Goal: Information Seeking & Learning: Learn about a topic

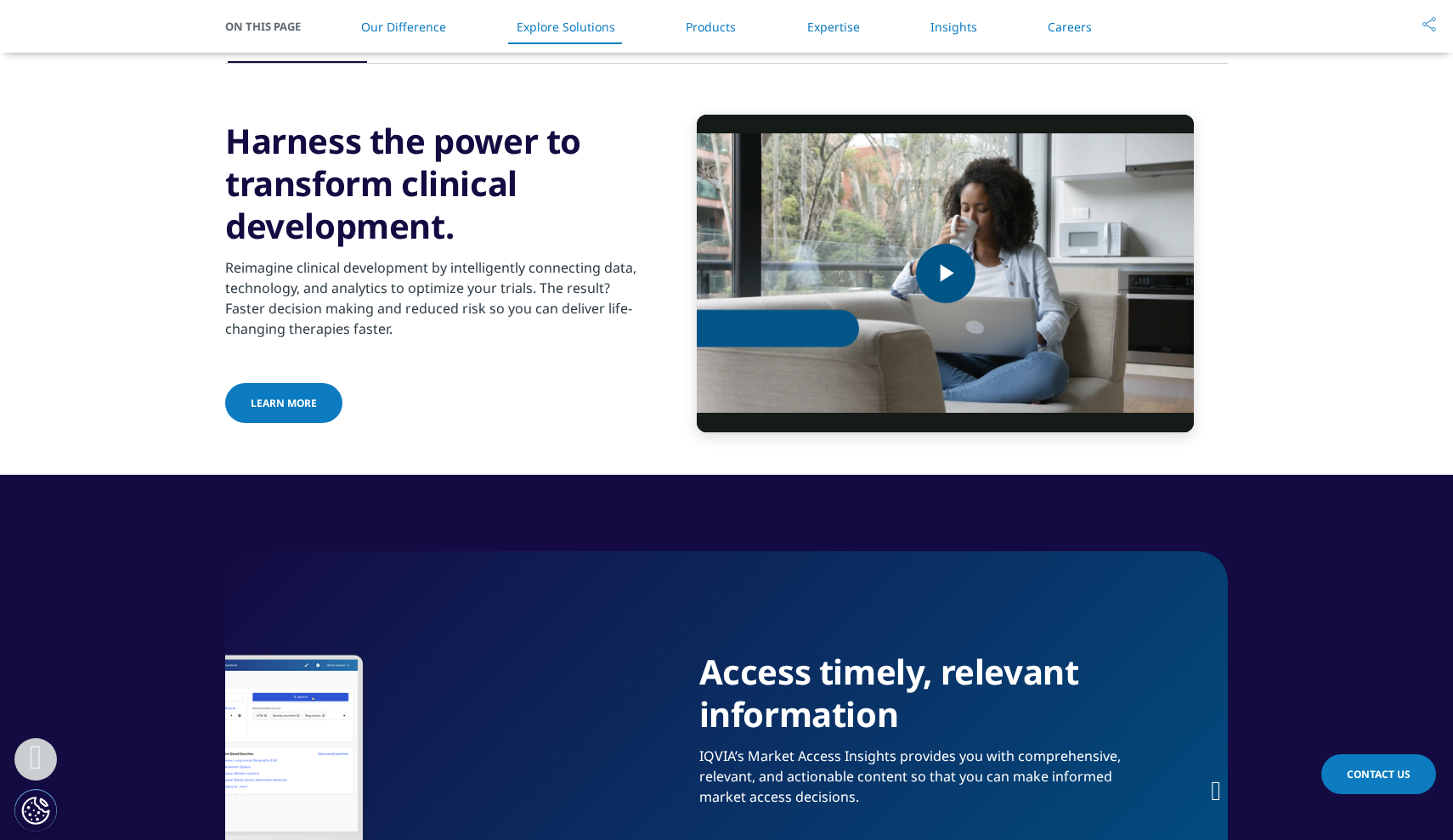
scroll to position [2281, 0]
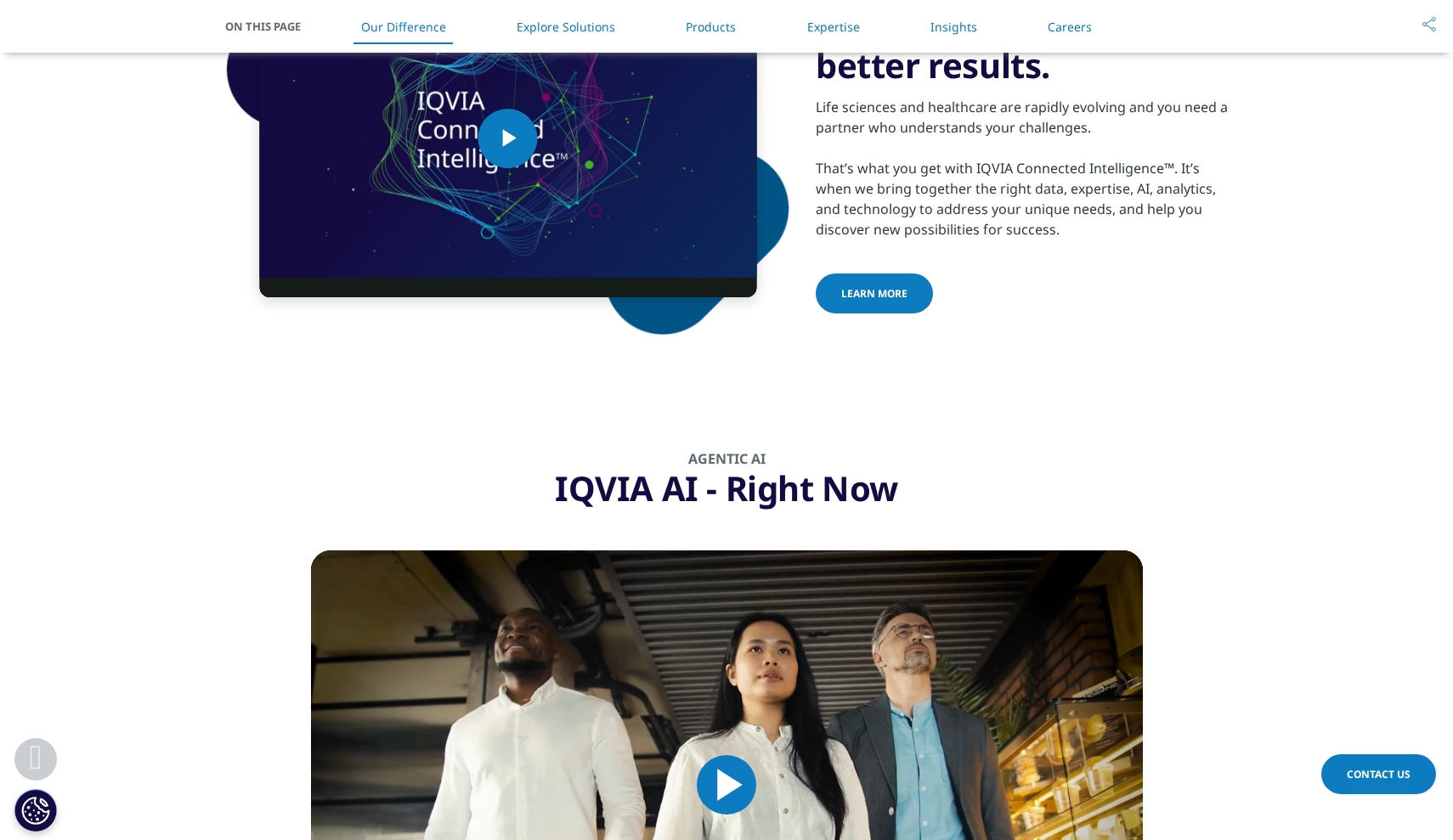
click at [1051, 26] on link "Careers" at bounding box center [1069, 26] width 44 height 16
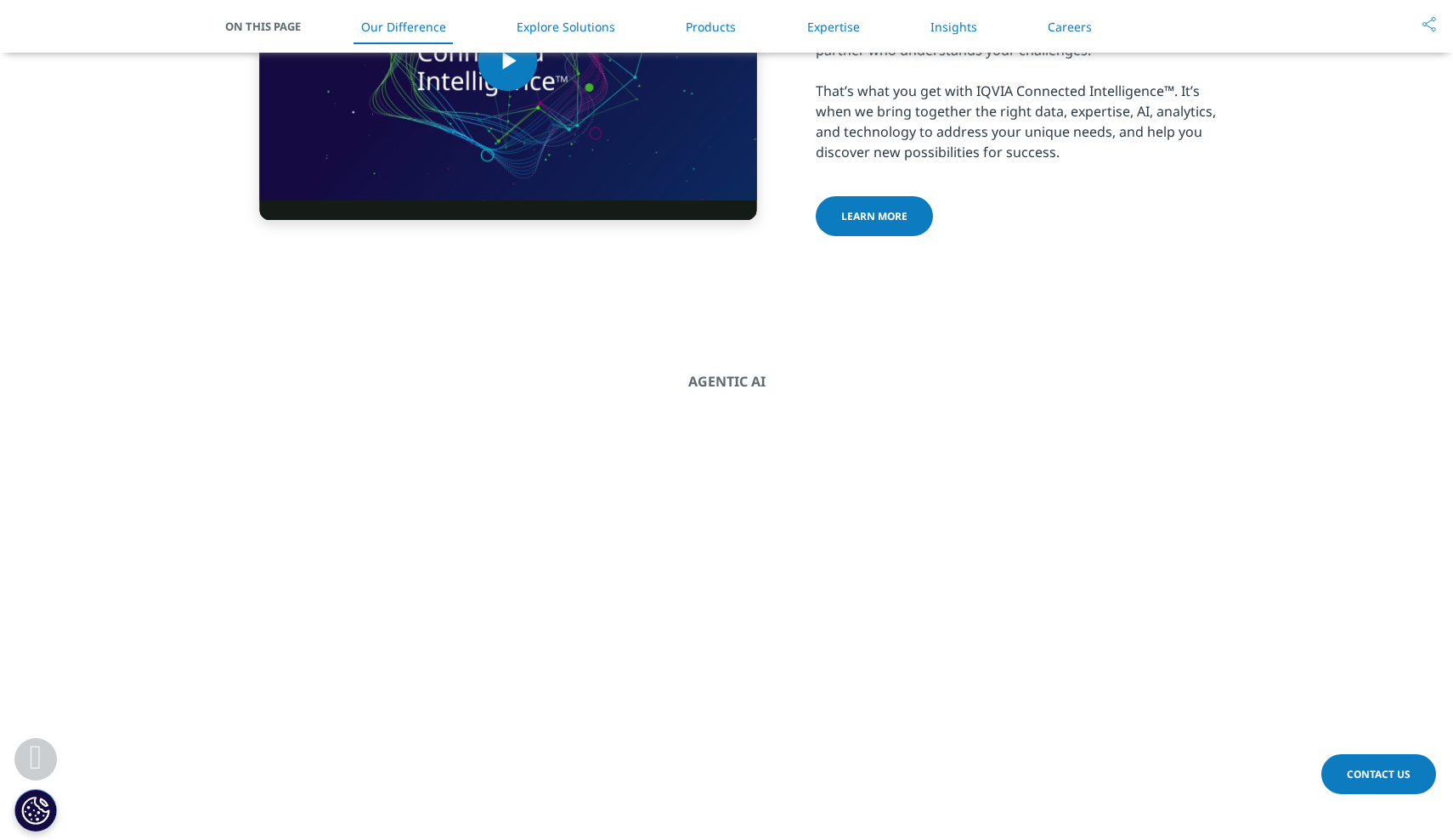
scroll to position [-30, 0]
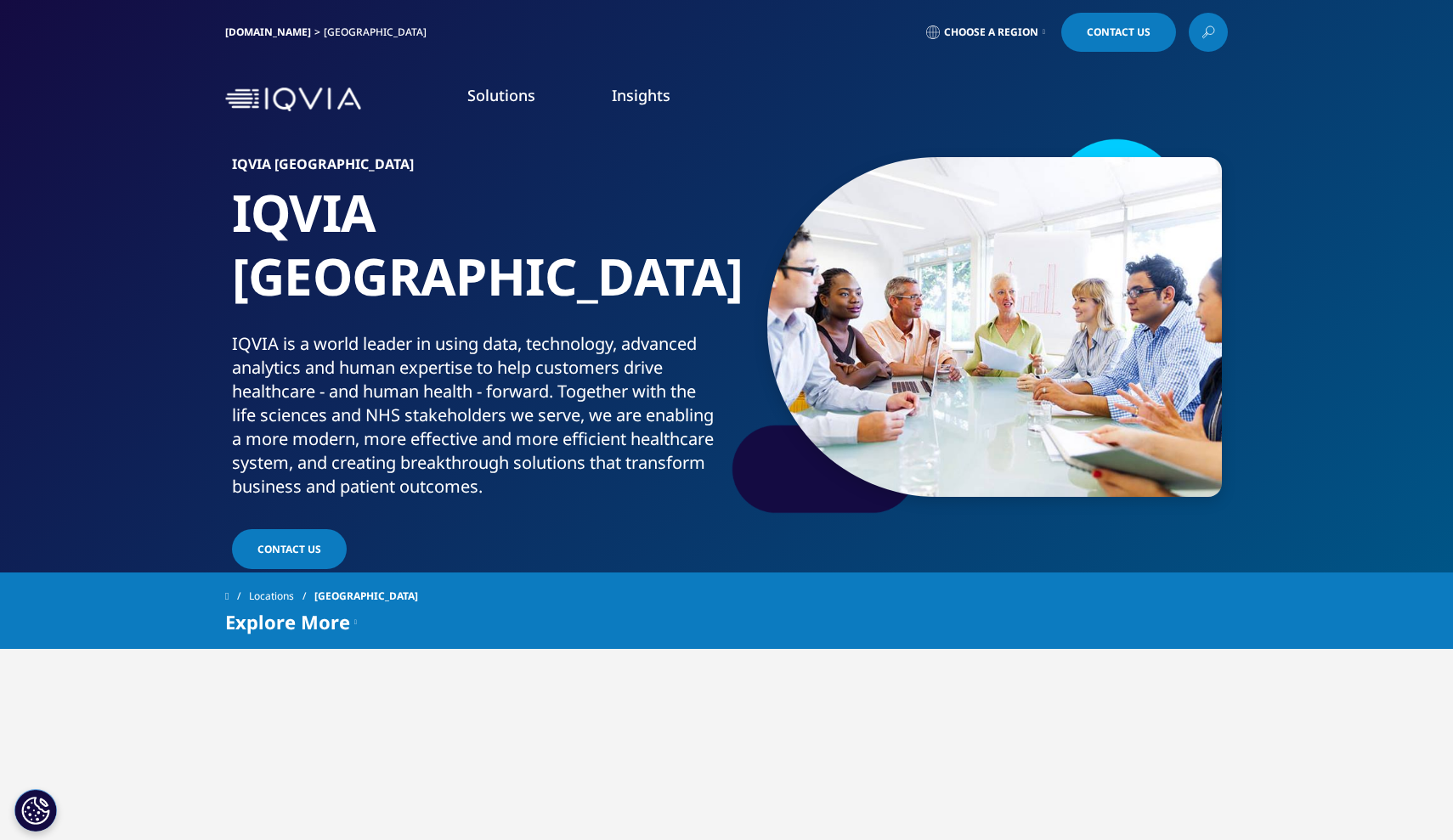
click at [284, 111] on img at bounding box center [293, 100] width 136 height 25
click at [254, 40] on div "IQVIA.COM United Kingdom" at bounding box center [329, 32] width 208 height 39
click at [254, 35] on link "IQVIA.COM" at bounding box center [267, 32] width 86 height 14
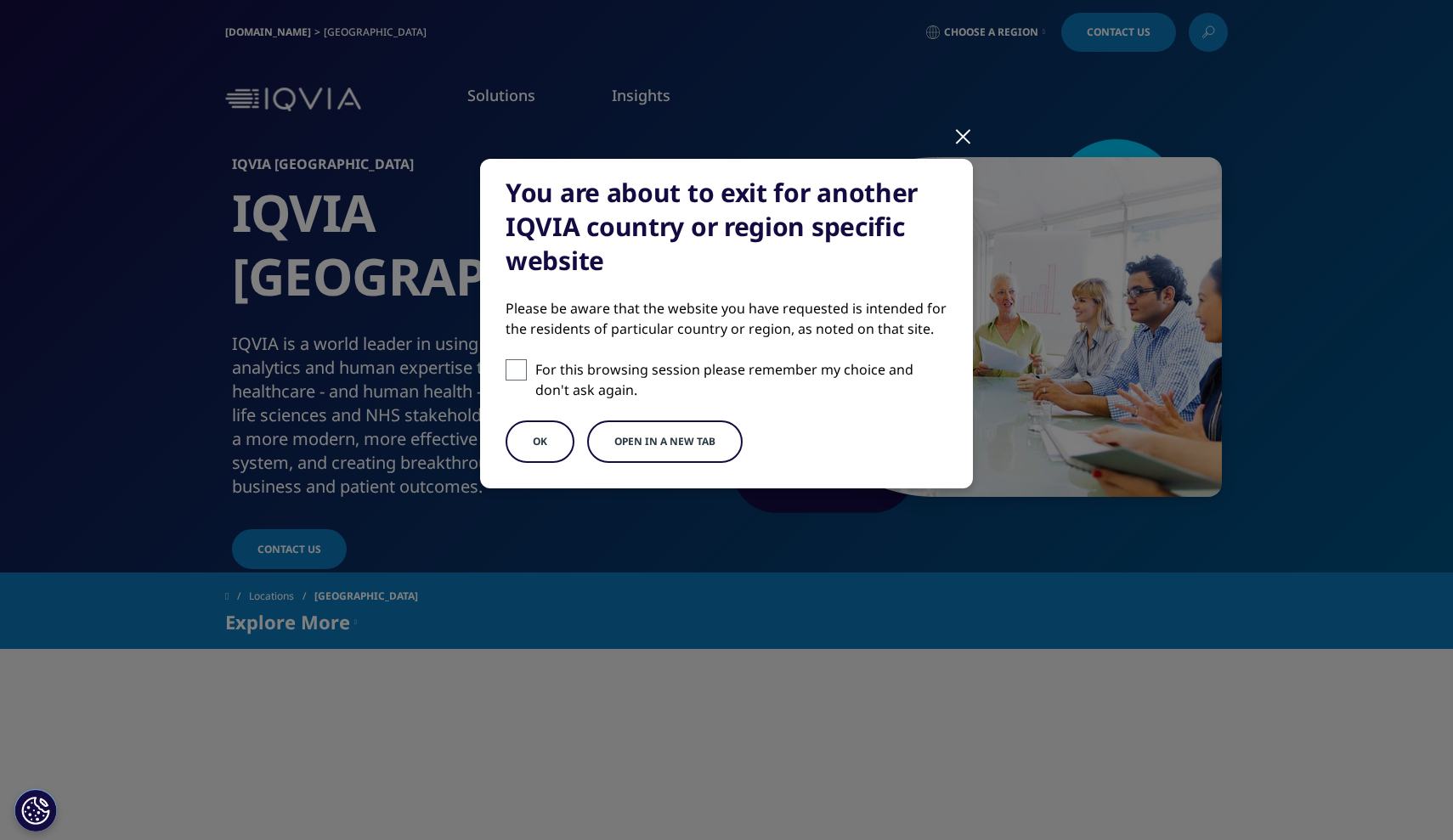
click at [949, 155] on div "You are about to exit for another IQVIA country or region specific website Plea…" at bounding box center [726, 338] width 1002 height 675
click at [962, 134] on div at bounding box center [963, 135] width 19 height 47
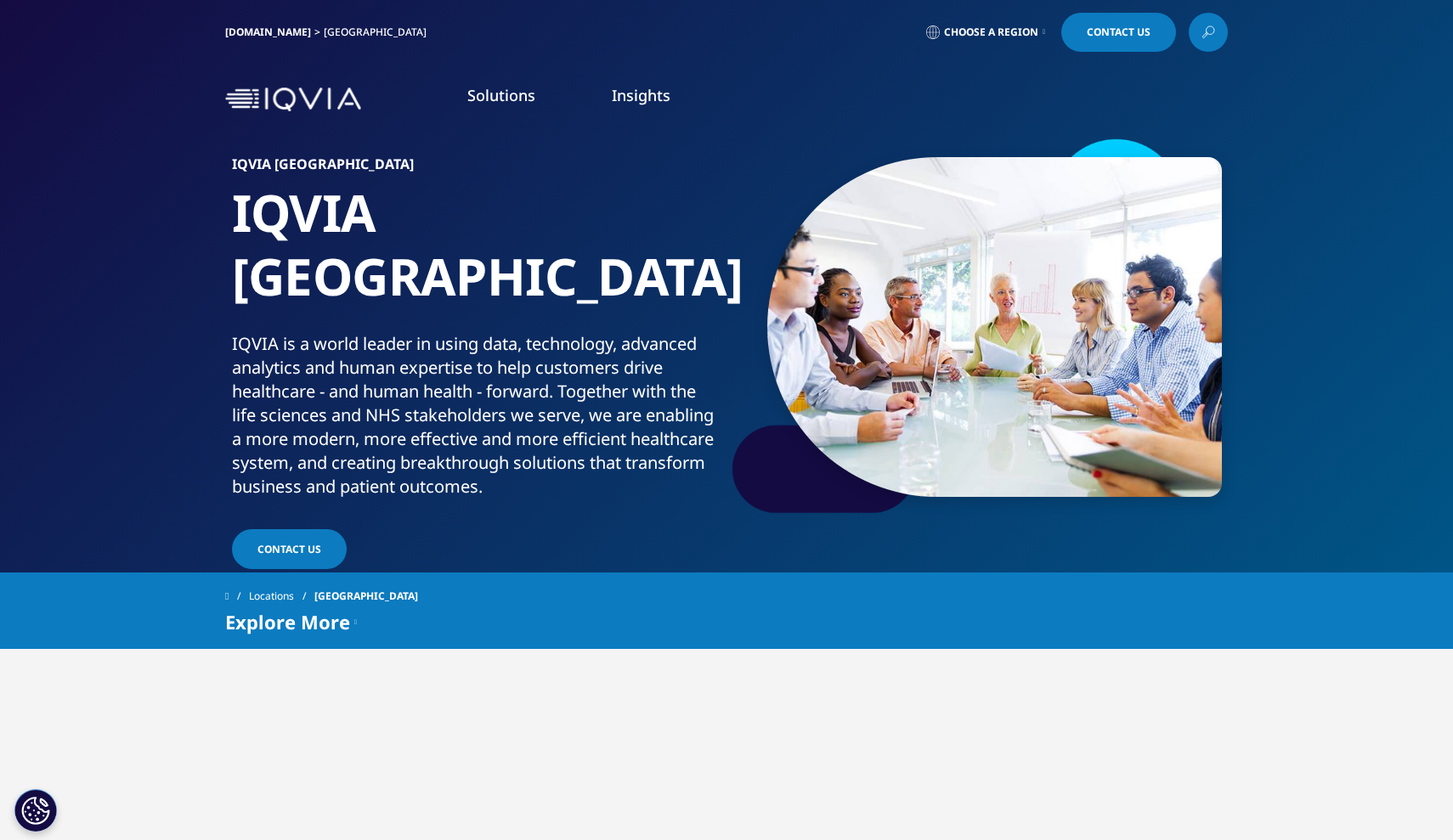
click at [1207, 49] on link at bounding box center [1208, 32] width 39 height 39
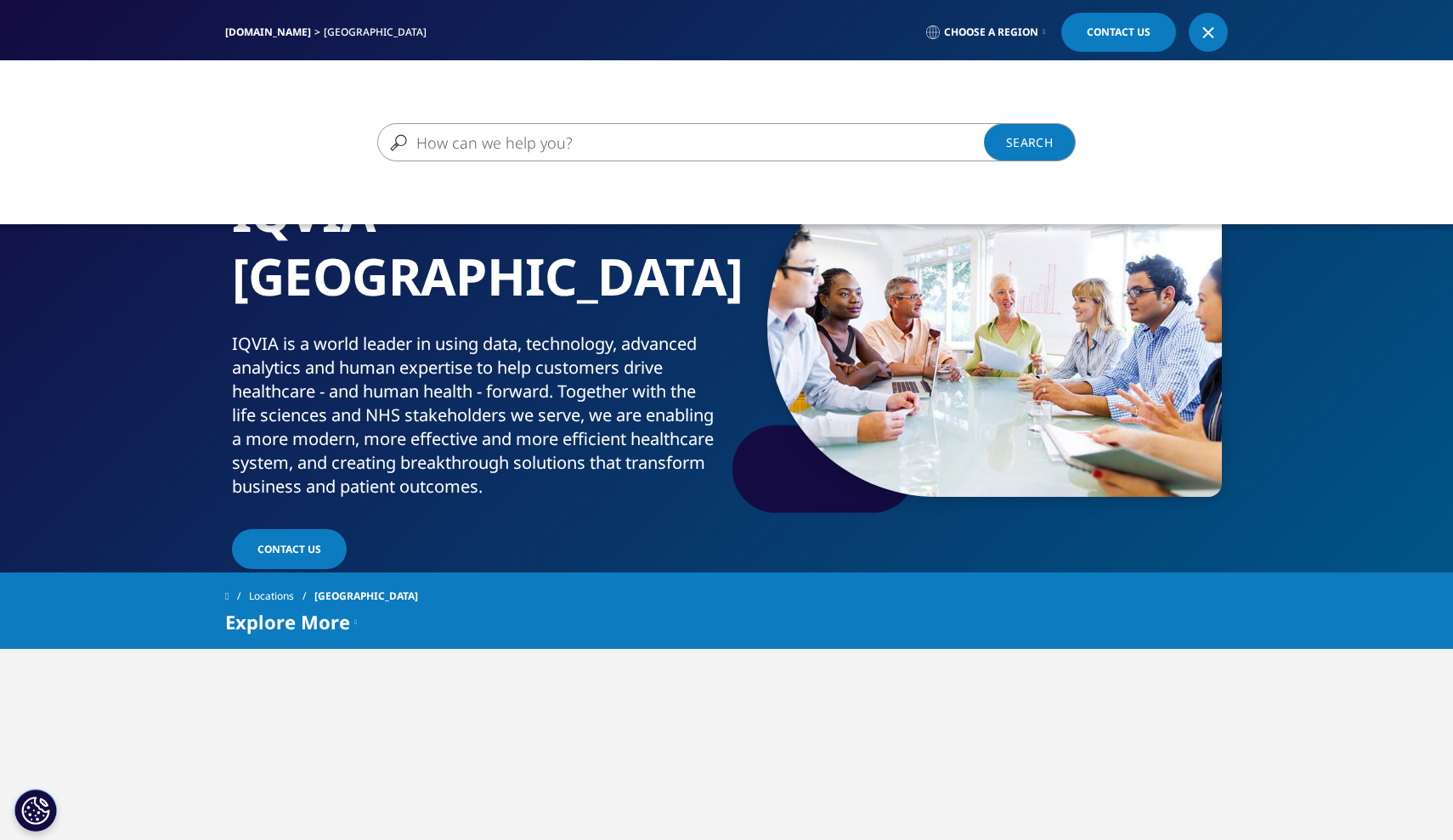
click at [827, 144] on input "Search" at bounding box center [702, 142] width 649 height 38
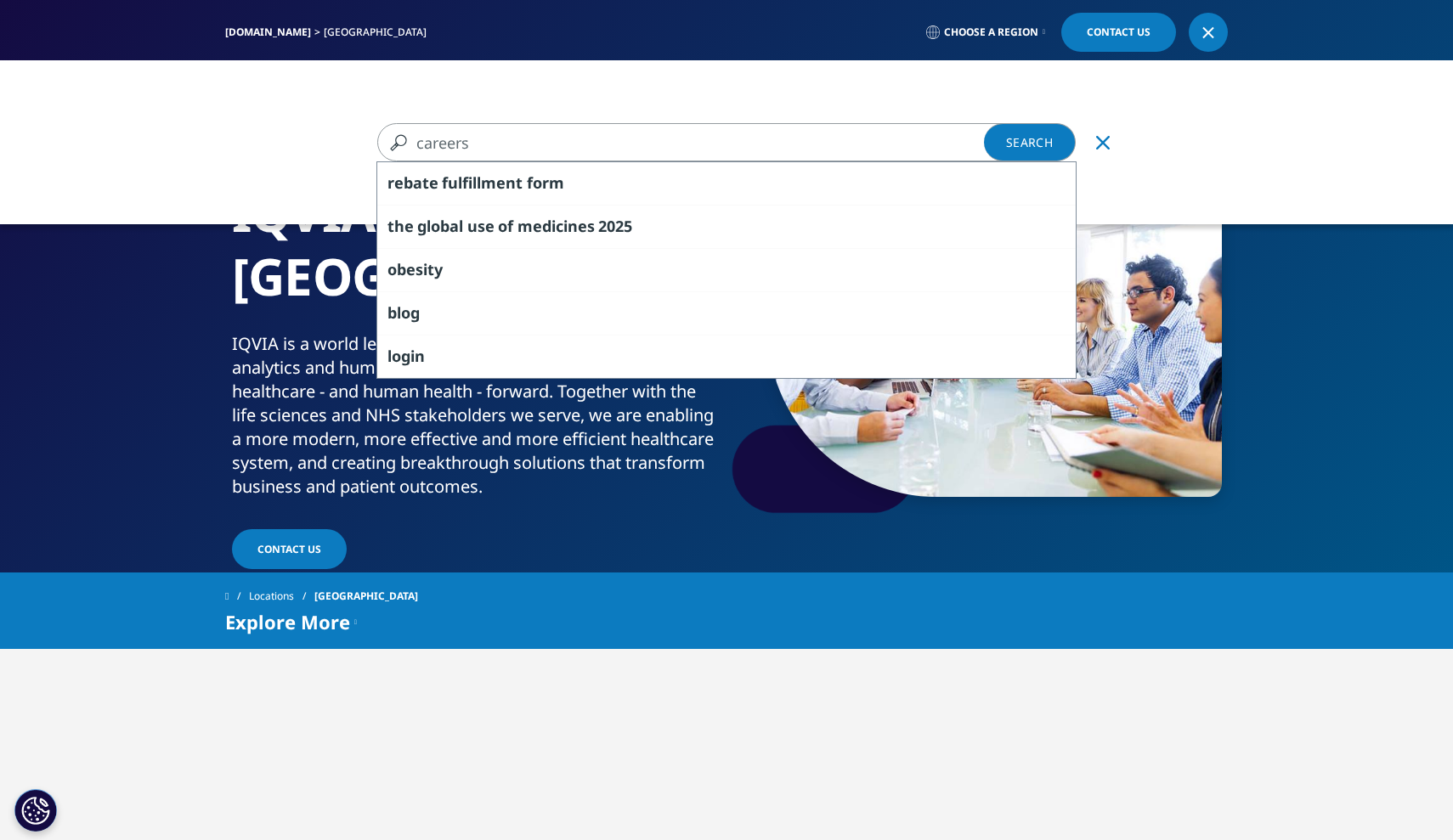
type input "careers"
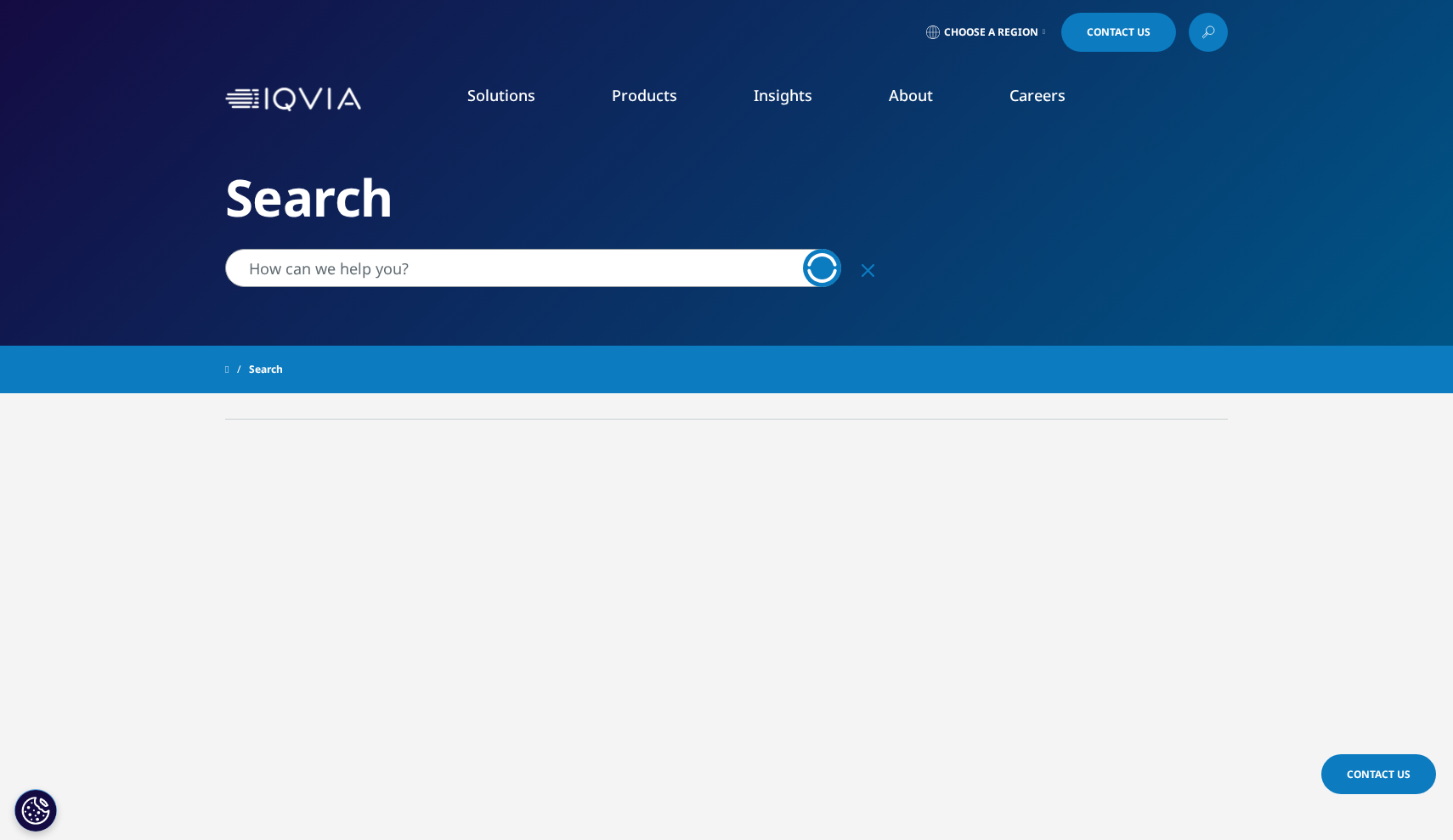
type input "careers"
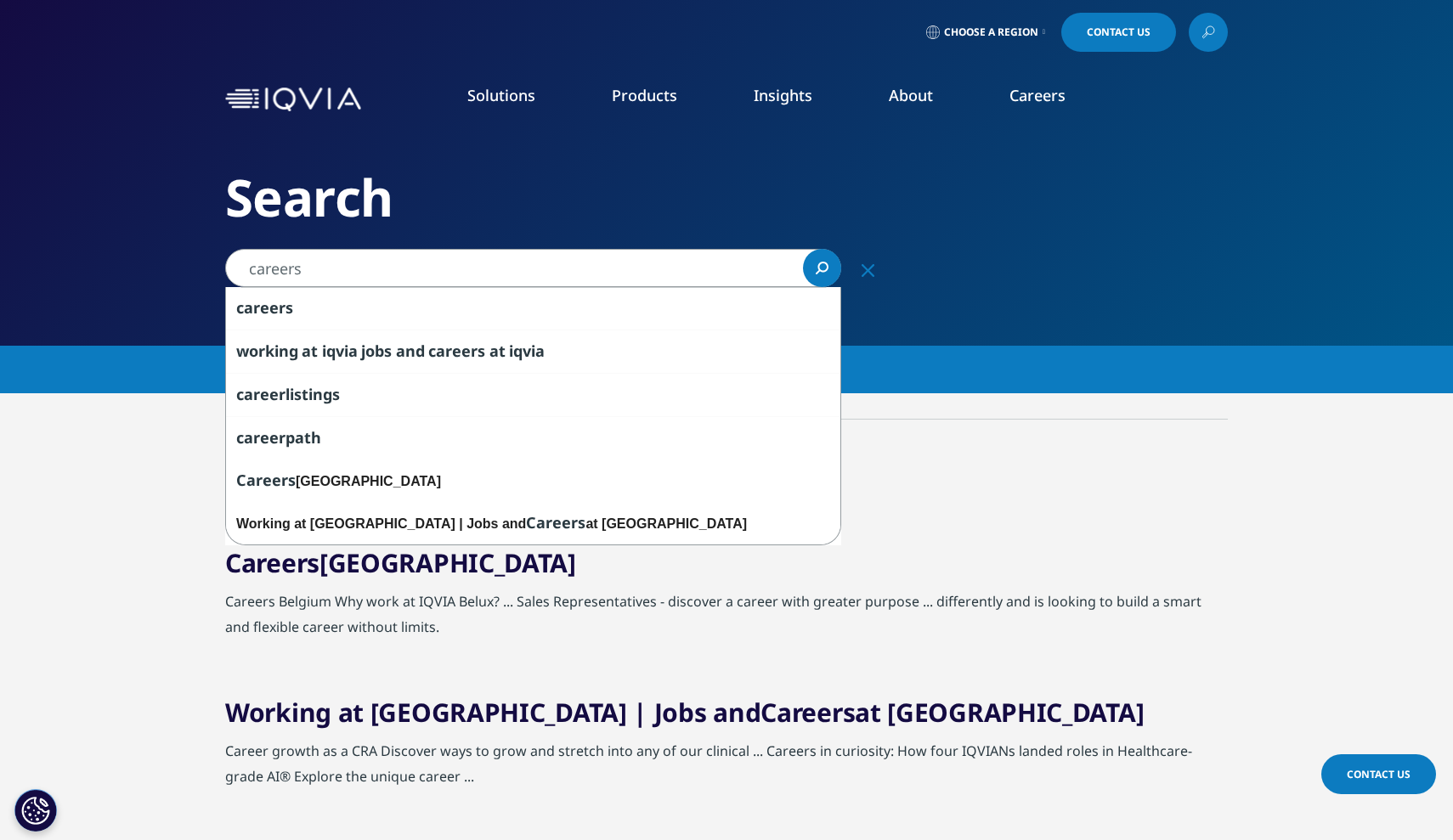
drag, startPoint x: 408, startPoint y: 273, endPoint x: 130, endPoint y: 278, distance: 278.0
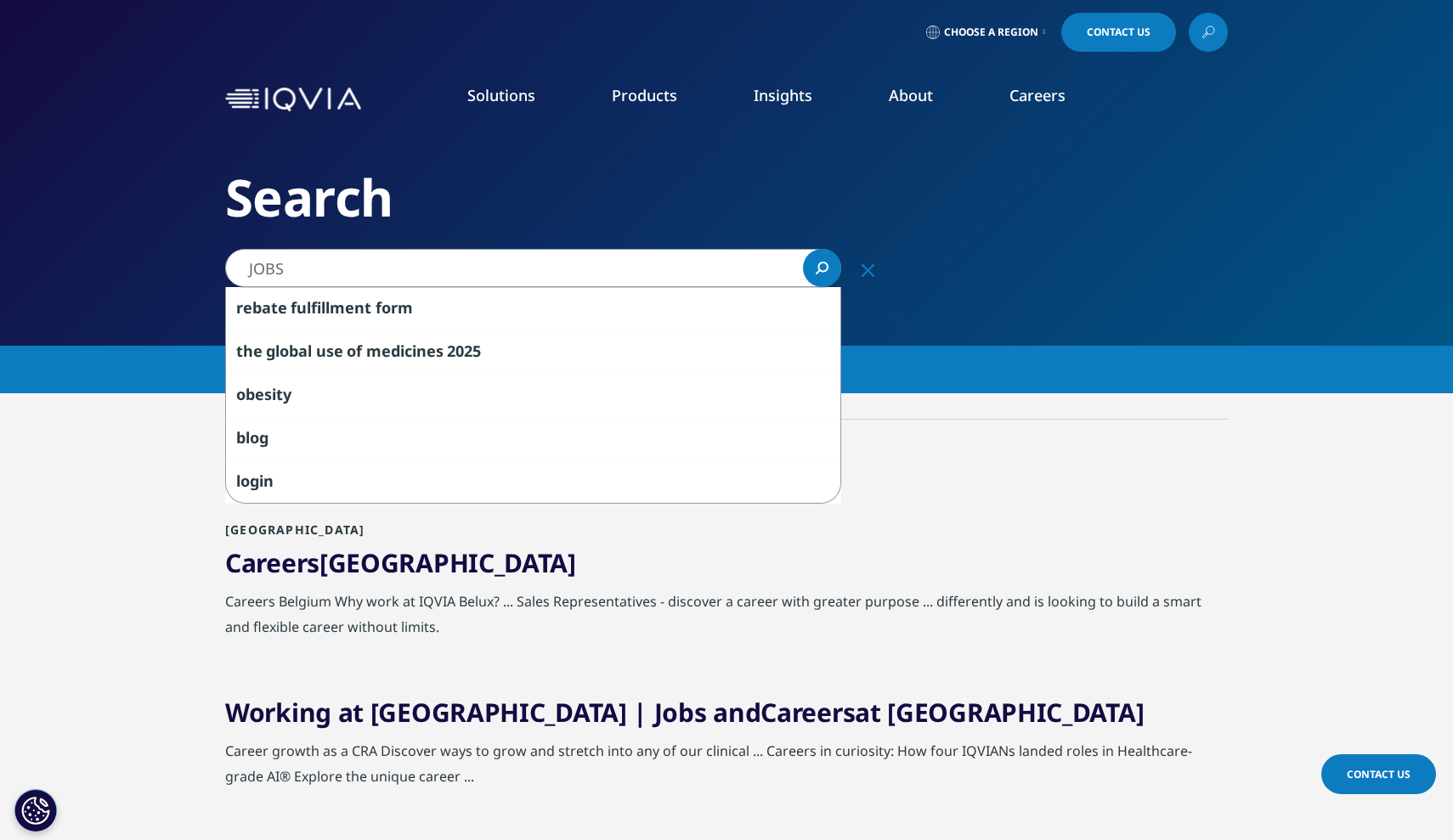
type input "JOBS"
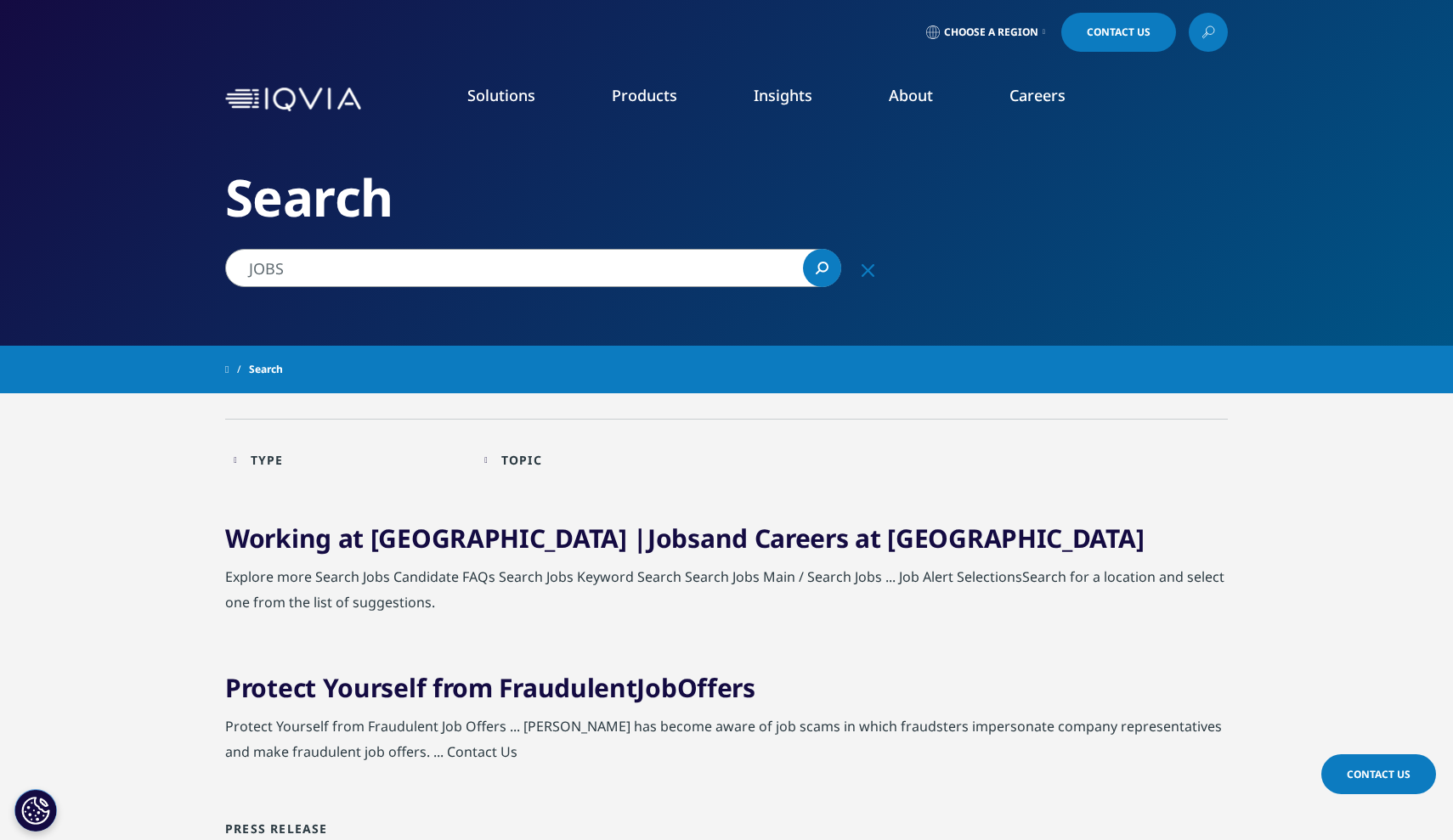
click at [833, 268] on link "Search Loading" at bounding box center [822, 267] width 38 height 38
click at [822, 269] on icon "Search" at bounding box center [822, 268] width 12 height 12
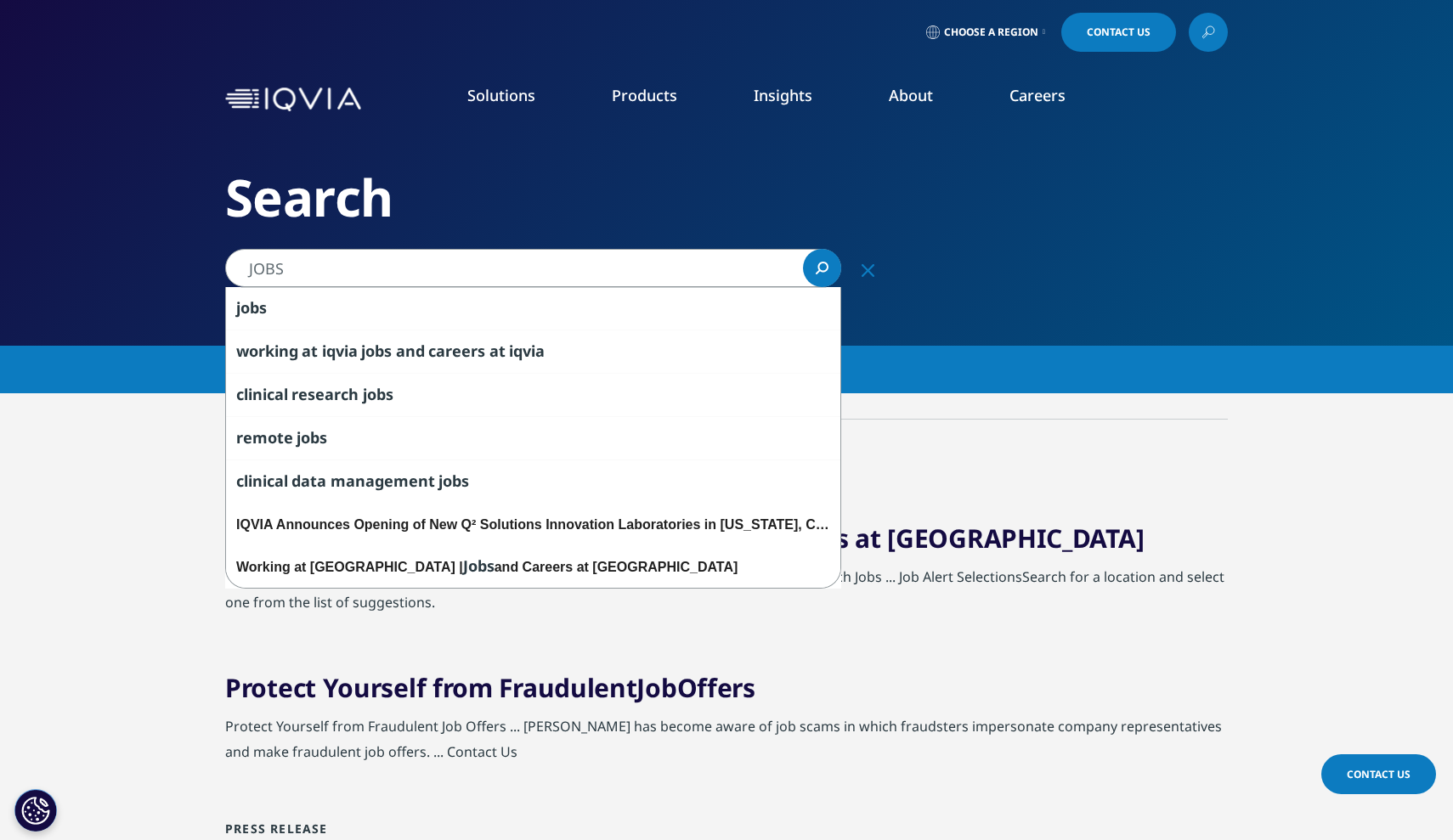
drag, startPoint x: 446, startPoint y: 272, endPoint x: 175, endPoint y: 274, distance: 271.0
type input "jobs"
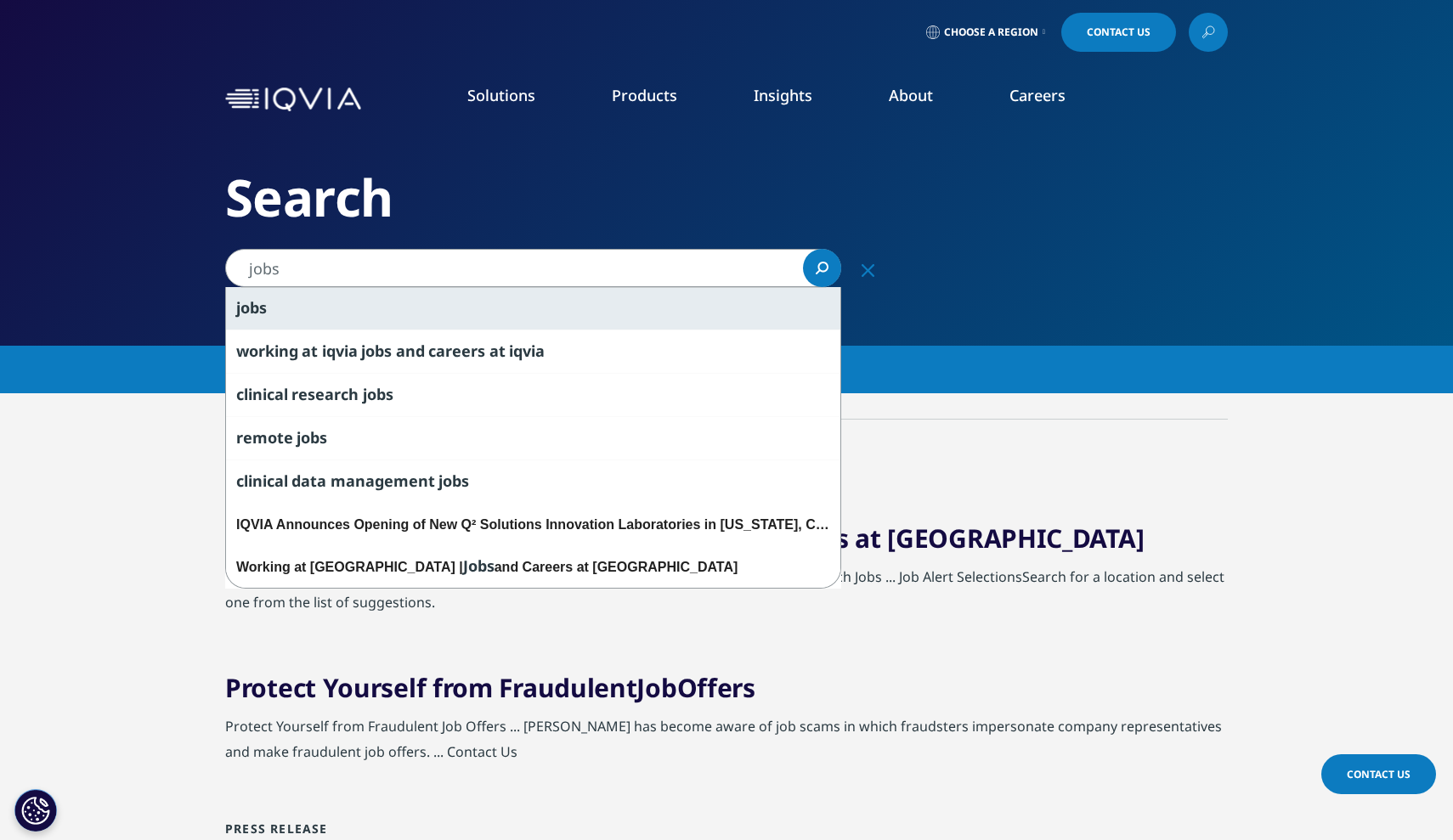
click at [277, 300] on div "jobs" at bounding box center [533, 308] width 615 height 42
